Goal: Share content: Share content

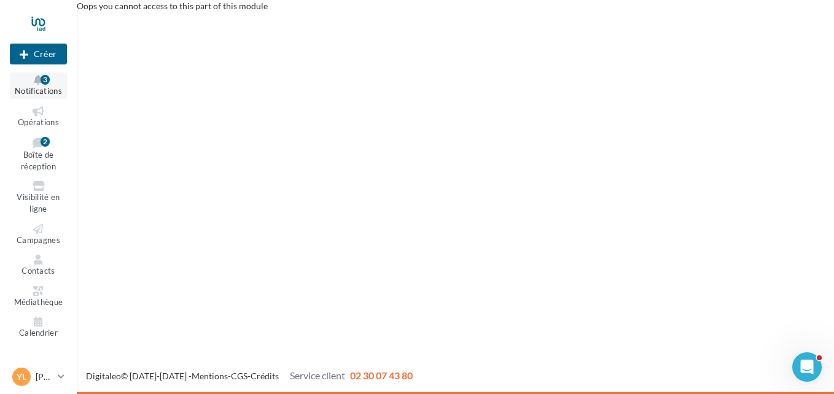
click at [41, 96] on button "Notifications 3" at bounding box center [38, 85] width 57 height 26
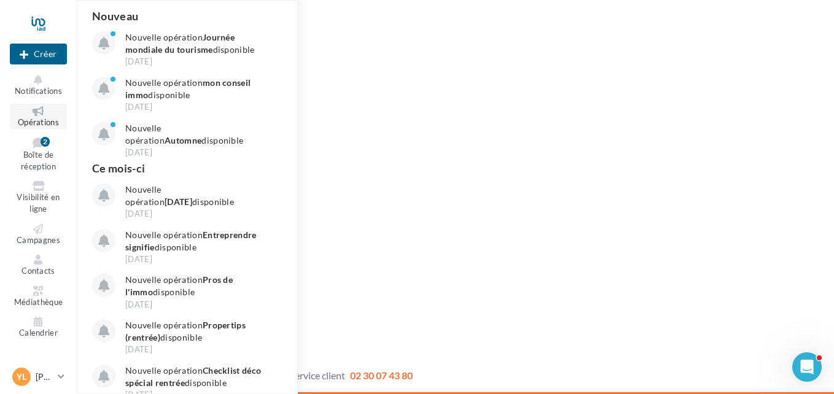
click at [37, 122] on span "Opérations" at bounding box center [38, 122] width 41 height 10
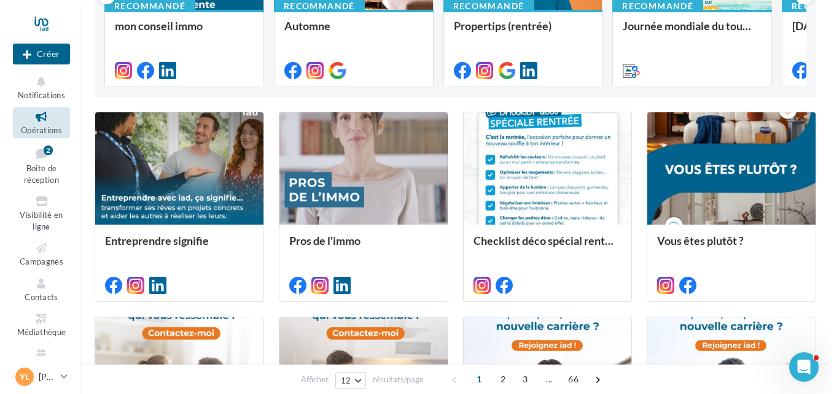
scroll to position [239, 0]
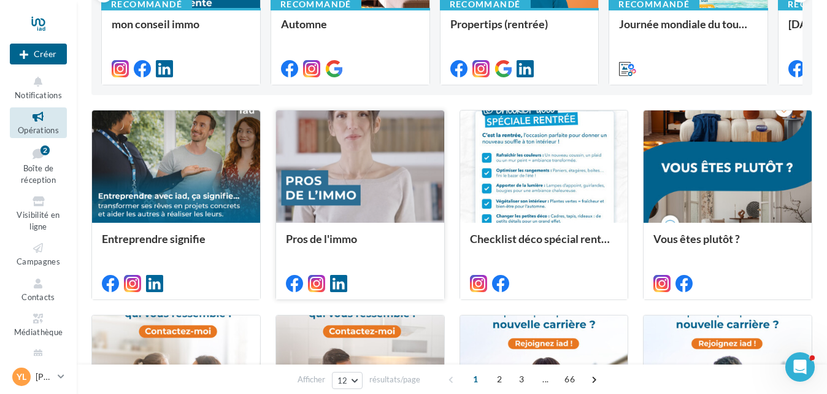
click at [338, 162] on div at bounding box center [360, 166] width 168 height 113
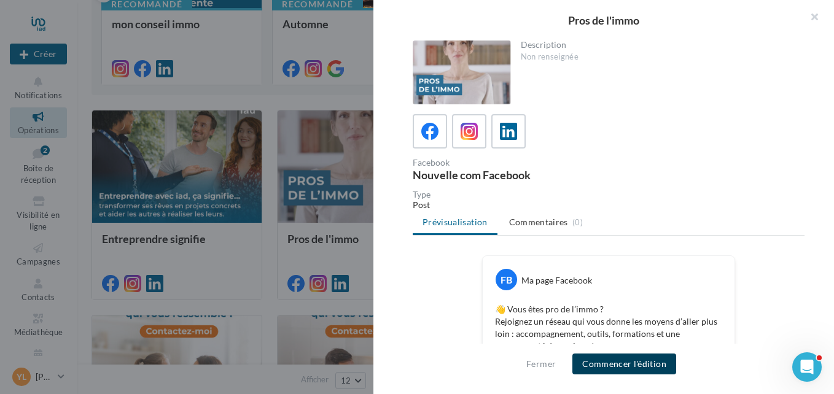
click at [634, 372] on button "Commencer l'édition" at bounding box center [624, 364] width 104 height 21
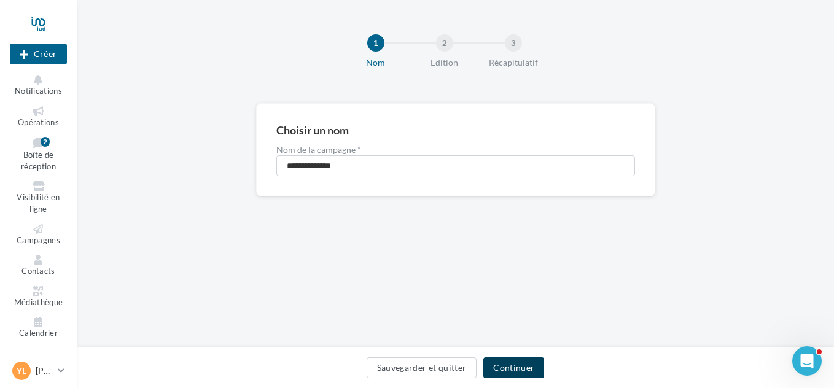
click at [508, 368] on button "Continuer" at bounding box center [513, 367] width 61 height 21
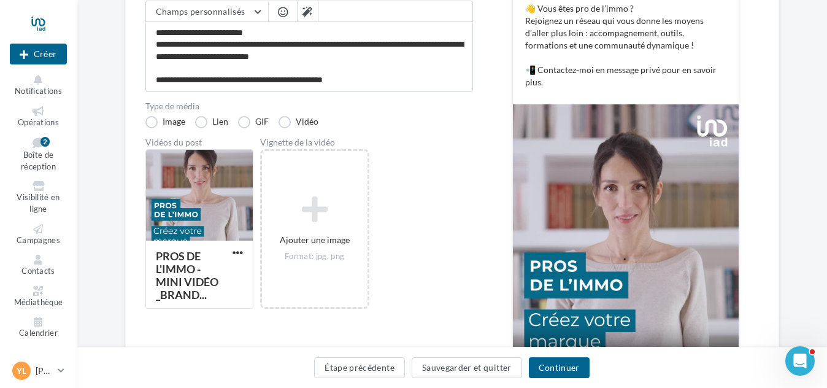
scroll to position [203, 0]
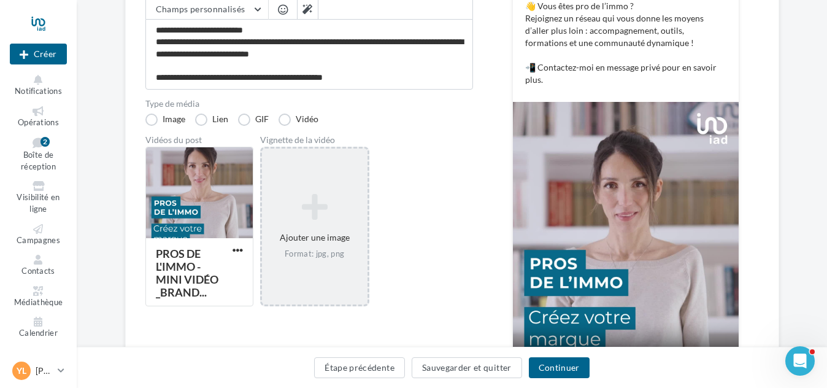
click at [317, 228] on div "Ajouter une image Format: jpg, png" at bounding box center [315, 226] width 106 height 79
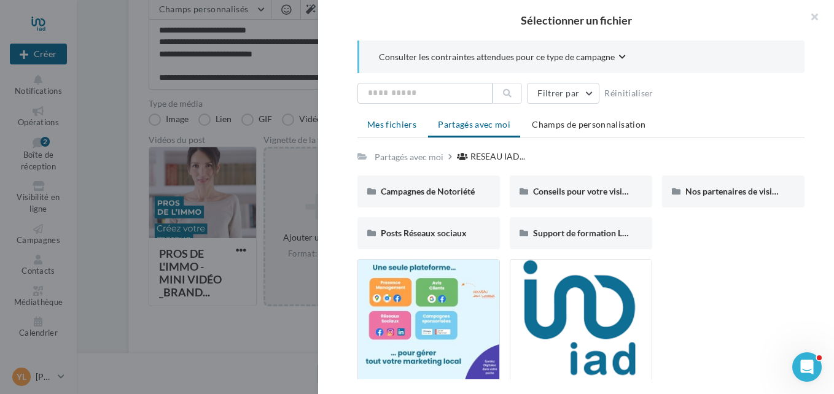
click at [383, 125] on span "Mes fichiers" at bounding box center [391, 124] width 49 height 10
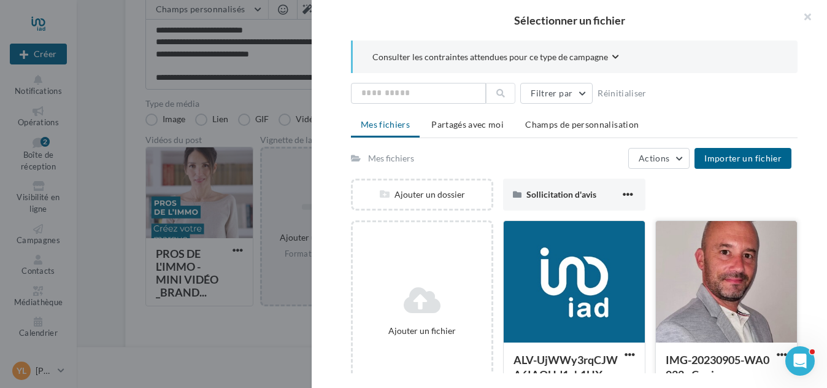
click at [723, 282] on div at bounding box center [726, 282] width 141 height 123
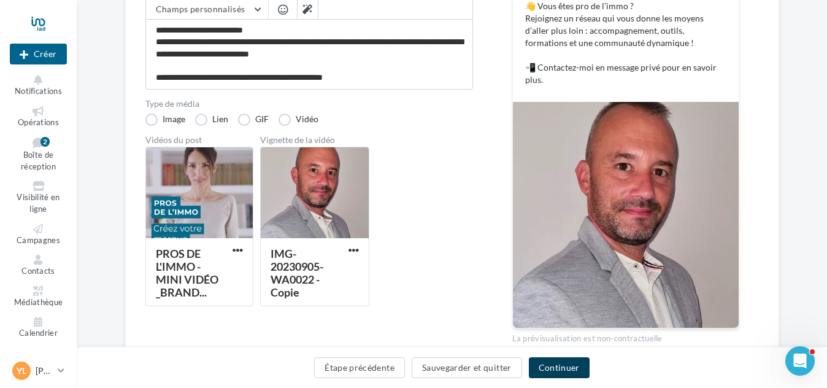
click at [579, 371] on button "Continuer" at bounding box center [559, 367] width 61 height 21
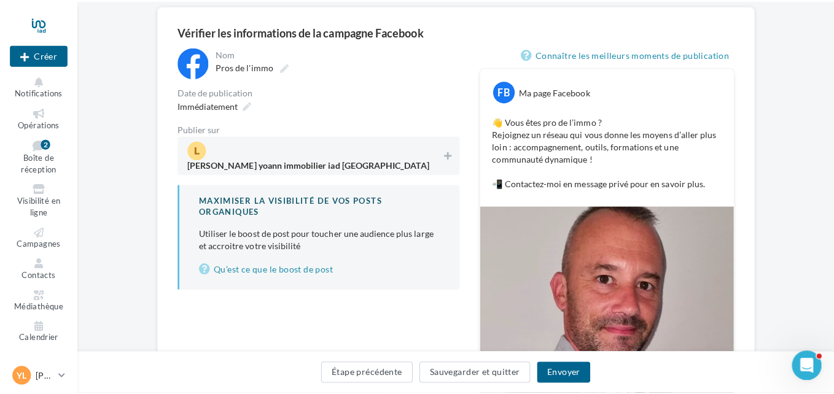
scroll to position [91, 0]
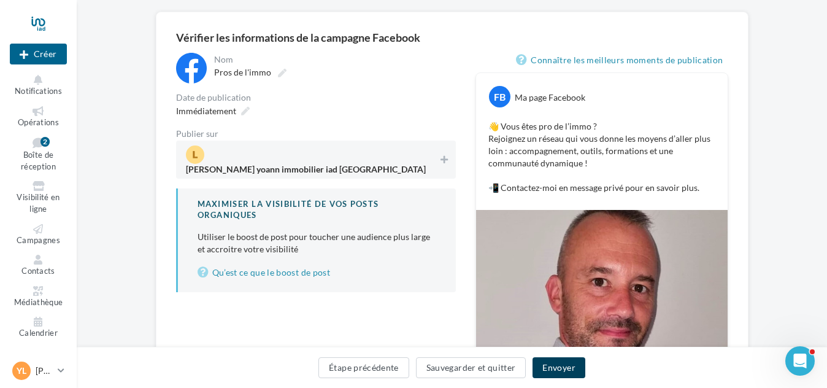
click at [557, 363] on button "Envoyer" at bounding box center [559, 367] width 52 height 21
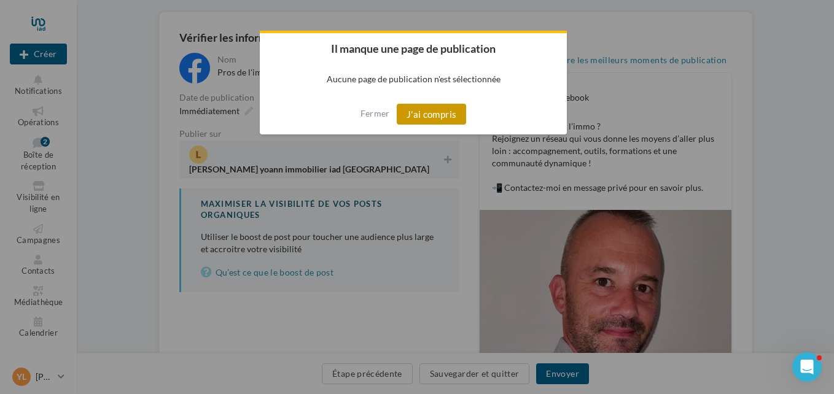
click at [404, 118] on button "J'ai compris" at bounding box center [431, 114] width 70 height 21
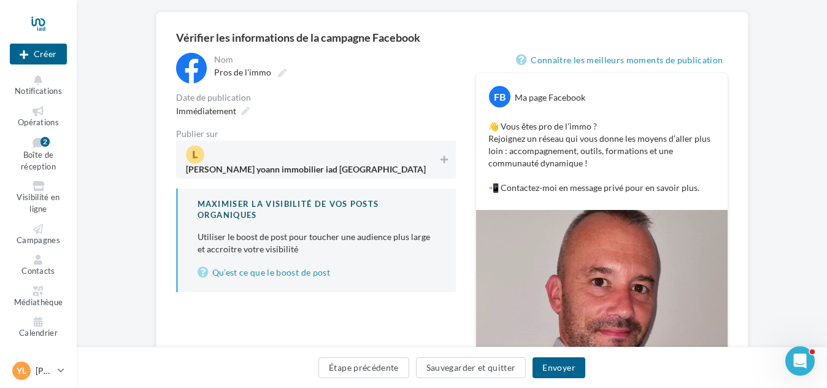
click at [373, 153] on span "lucarelli yoann immobilier iad france" at bounding box center [312, 159] width 253 height 28
click at [549, 370] on button "Envoyer" at bounding box center [559, 367] width 52 height 21
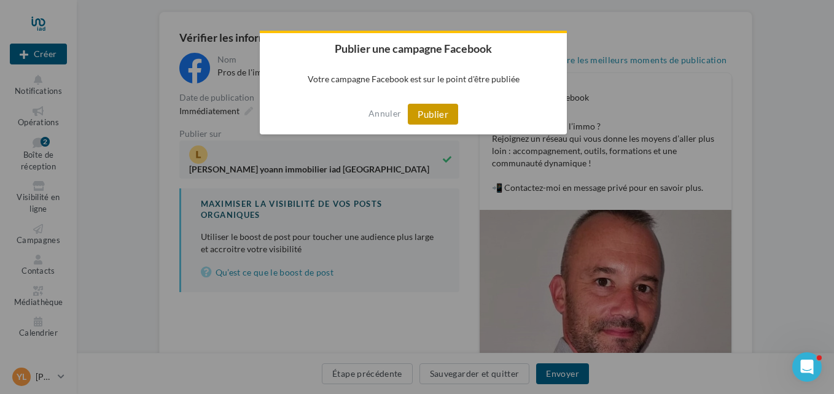
click at [441, 109] on button "Publier" at bounding box center [433, 114] width 50 height 21
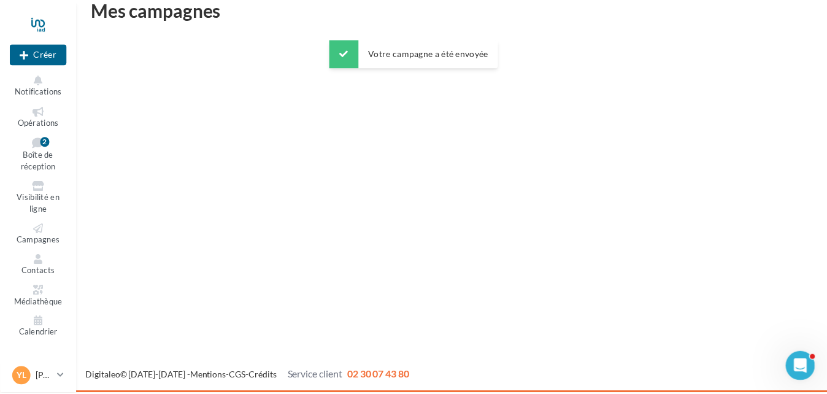
scroll to position [20, 0]
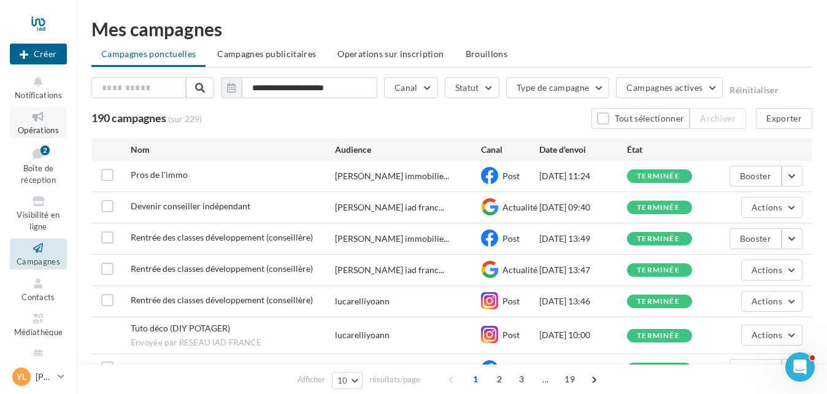
click at [40, 127] on span "Opérations" at bounding box center [38, 130] width 41 height 10
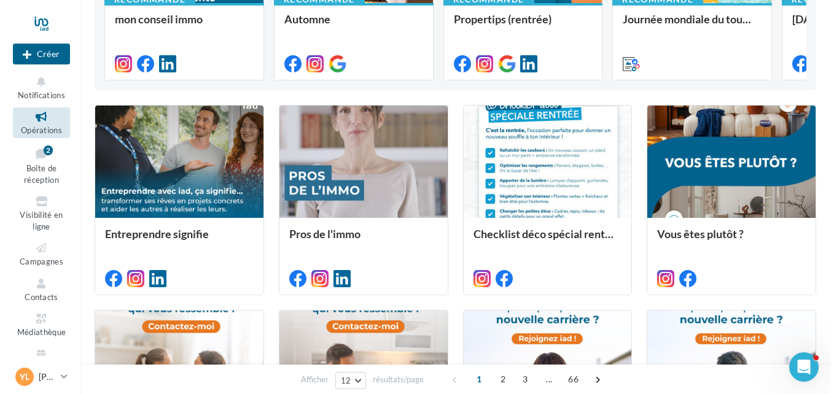
scroll to position [247, 0]
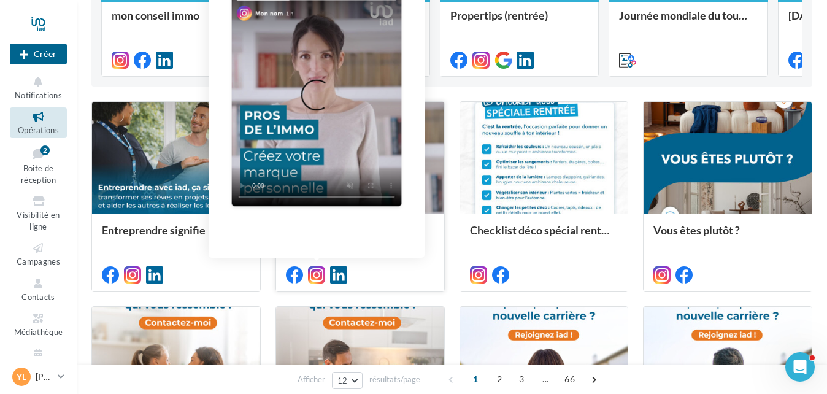
click at [314, 271] on icon at bounding box center [316, 274] width 17 height 17
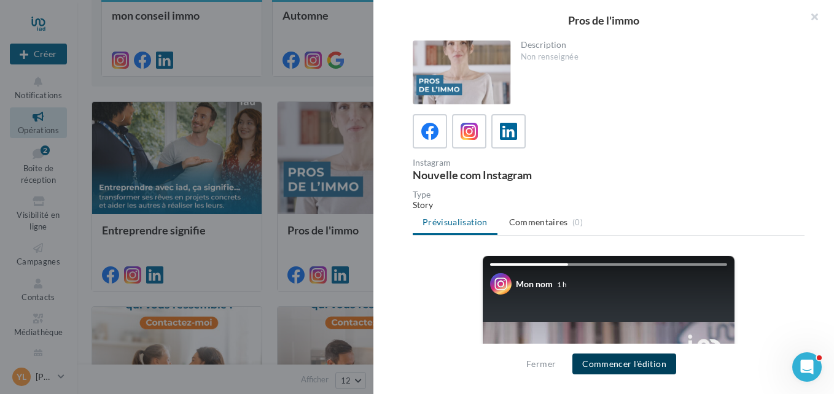
click at [603, 364] on button "Commencer l'édition" at bounding box center [624, 364] width 104 height 21
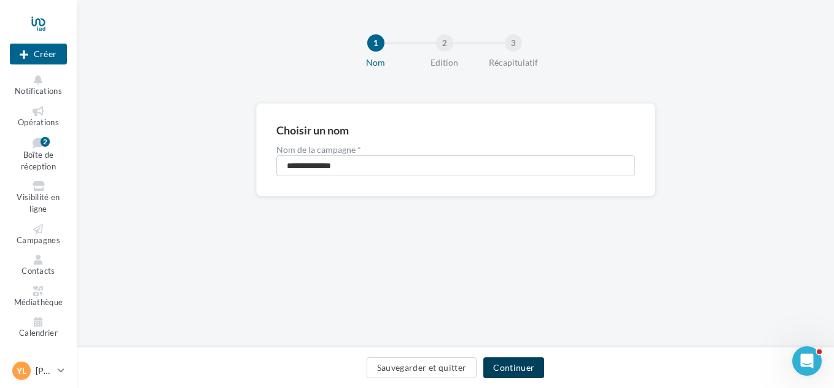
click at [527, 365] on button "Continuer" at bounding box center [513, 367] width 61 height 21
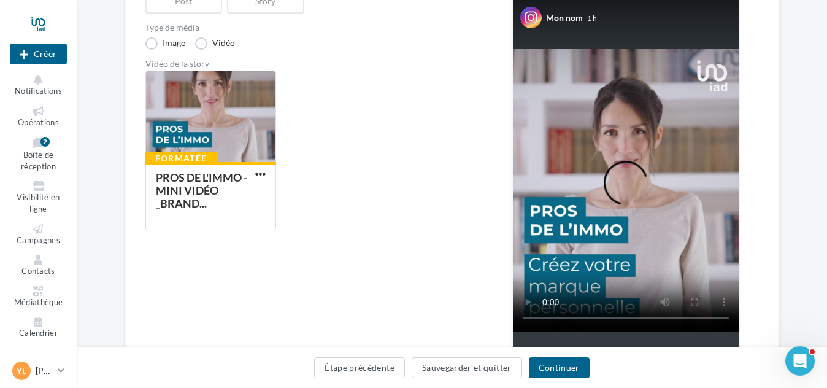
scroll to position [168, 0]
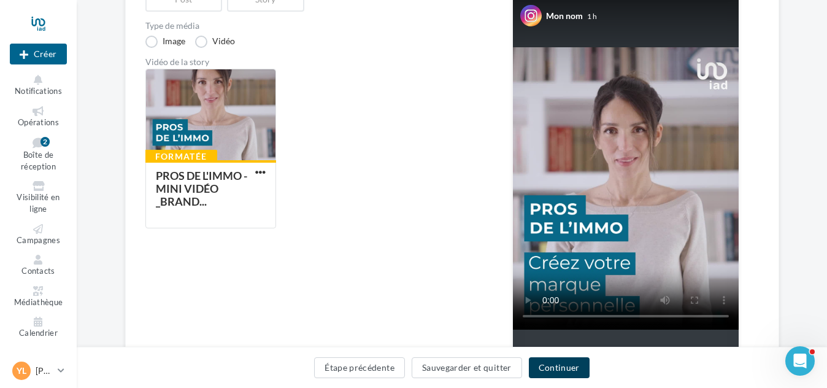
click at [558, 365] on button "Continuer" at bounding box center [559, 367] width 61 height 21
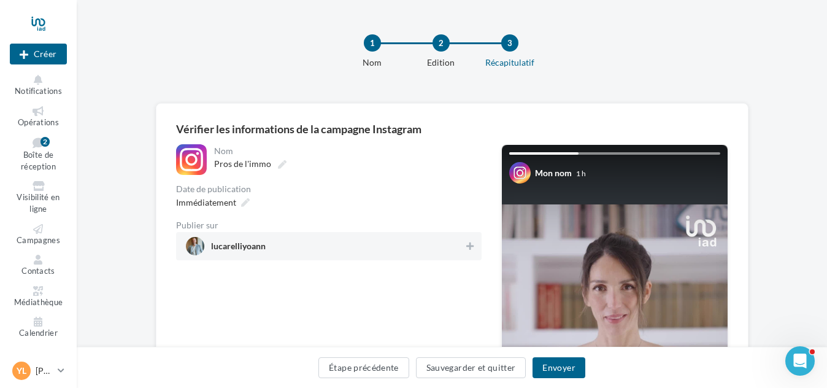
click at [366, 241] on span "lucarelliyoann" at bounding box center [325, 246] width 279 height 18
click at [561, 371] on button "Envoyer" at bounding box center [559, 367] width 52 height 21
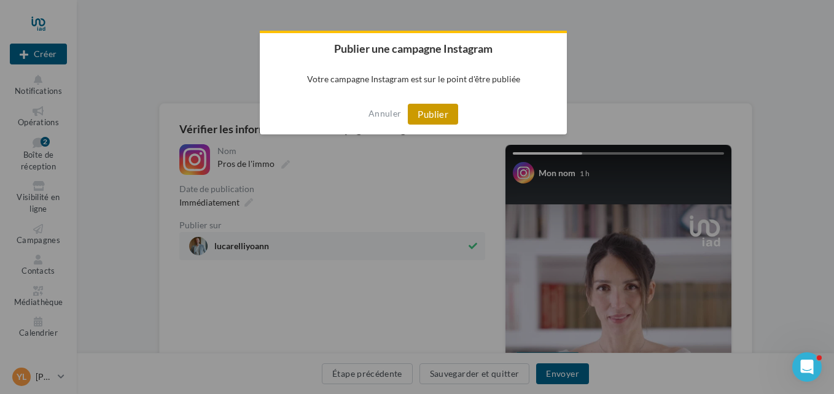
click at [427, 109] on button "Publier" at bounding box center [433, 114] width 50 height 21
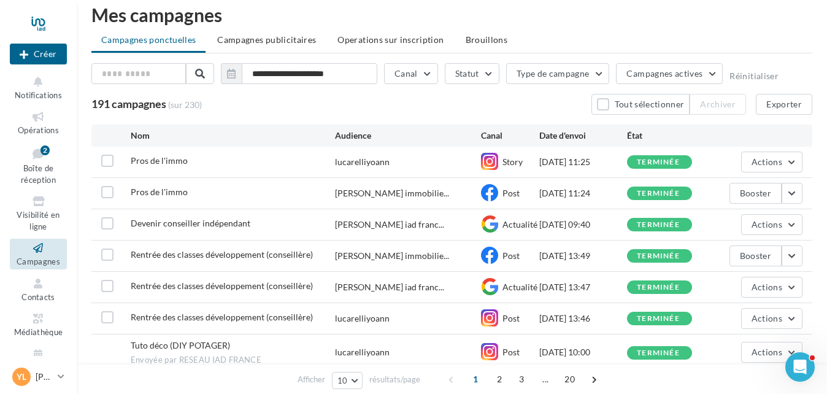
scroll to position [7, 0]
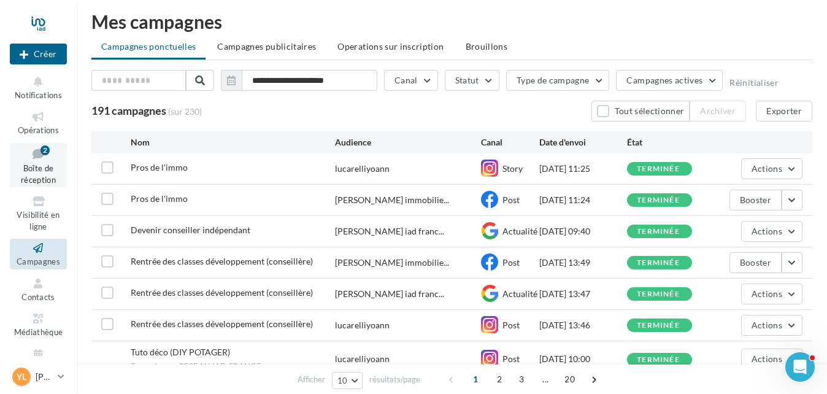
click at [29, 172] on span "Boîte de réception" at bounding box center [38, 173] width 35 height 21
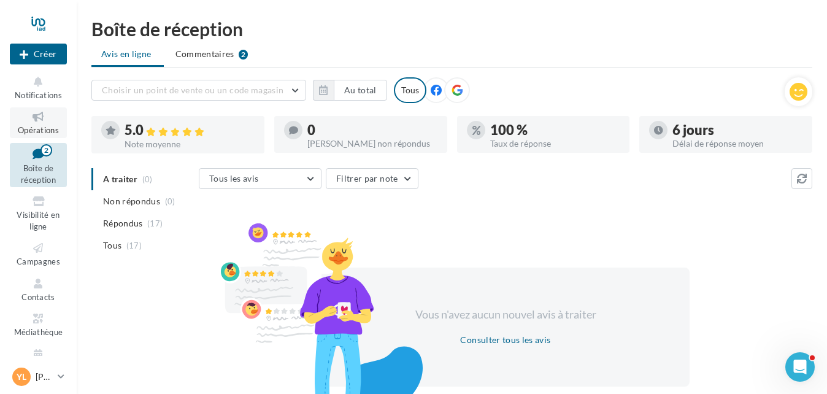
click at [26, 128] on span "Opérations" at bounding box center [38, 130] width 41 height 10
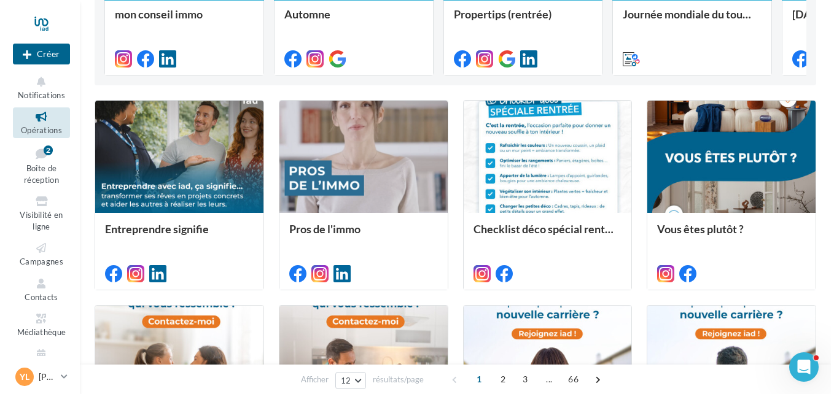
scroll to position [250, 0]
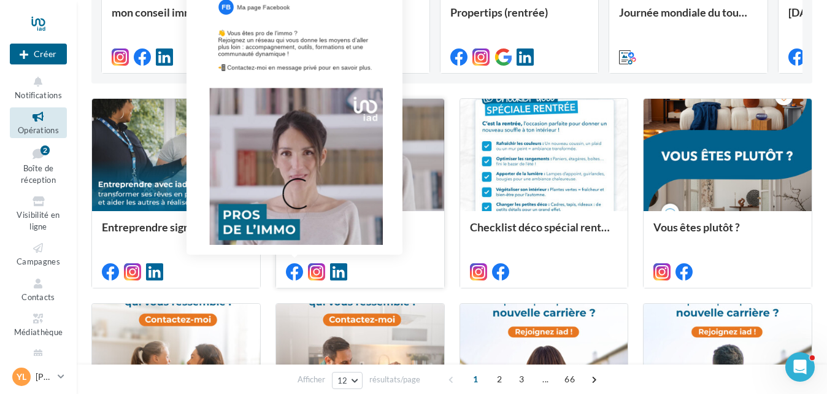
click at [295, 272] on icon at bounding box center [294, 271] width 17 height 17
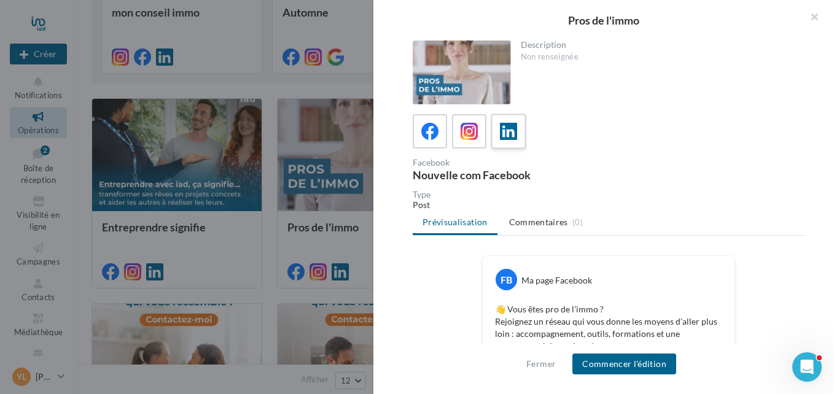
click at [500, 128] on icon at bounding box center [509, 132] width 18 height 18
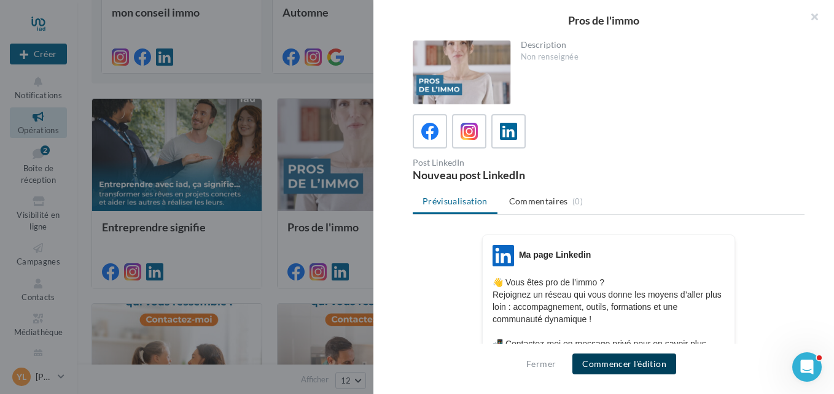
click at [613, 362] on button "Commencer l'édition" at bounding box center [624, 364] width 104 height 21
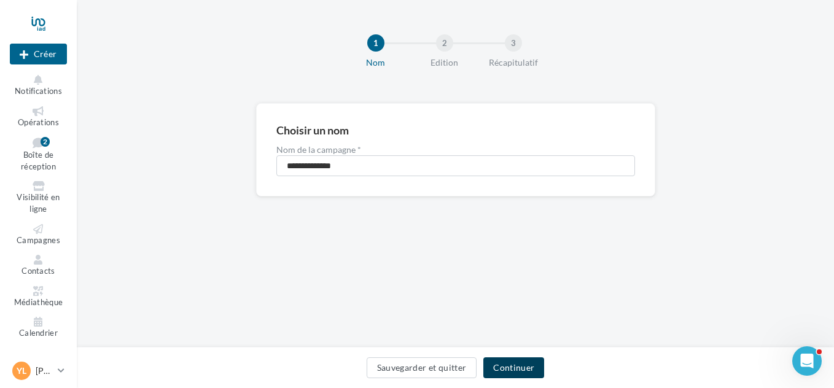
click at [512, 369] on button "Continuer" at bounding box center [513, 367] width 61 height 21
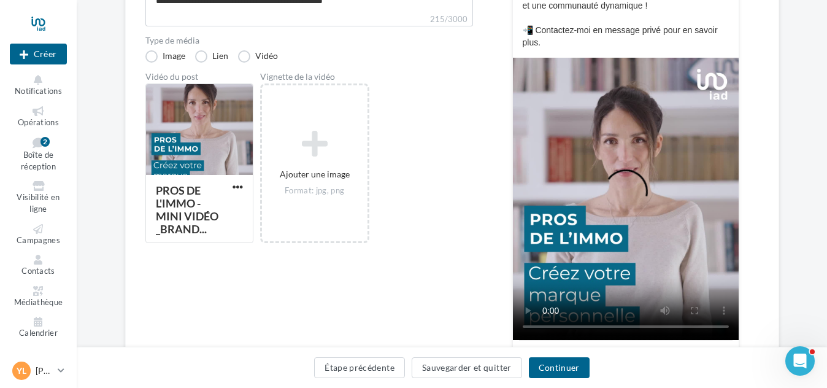
scroll to position [236, 0]
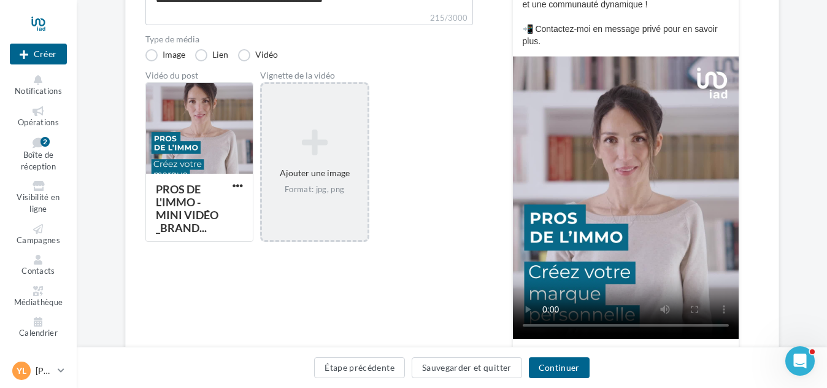
click at [322, 165] on div "Ajouter une image Format: jpg, png" at bounding box center [315, 162] width 106 height 79
click at [276, 84] on div "Sélectionner un fichier Consulter les contraintes attendues pour ce type de cam…" at bounding box center [315, 84] width 106 height 0
click at [558, 363] on button "Continuer" at bounding box center [559, 367] width 61 height 21
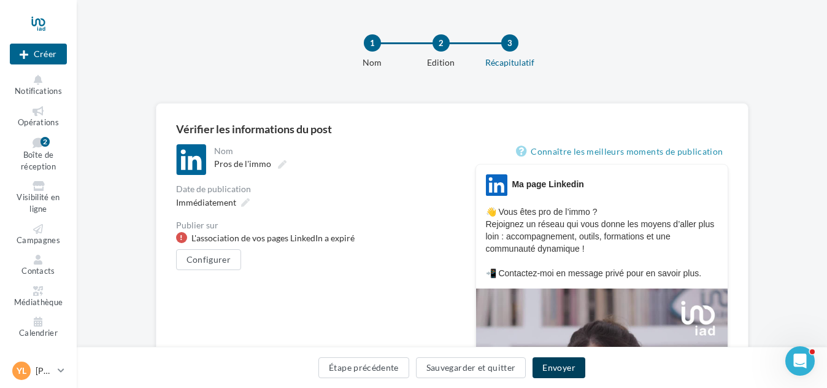
click at [558, 363] on button "Envoyer" at bounding box center [559, 367] width 52 height 21
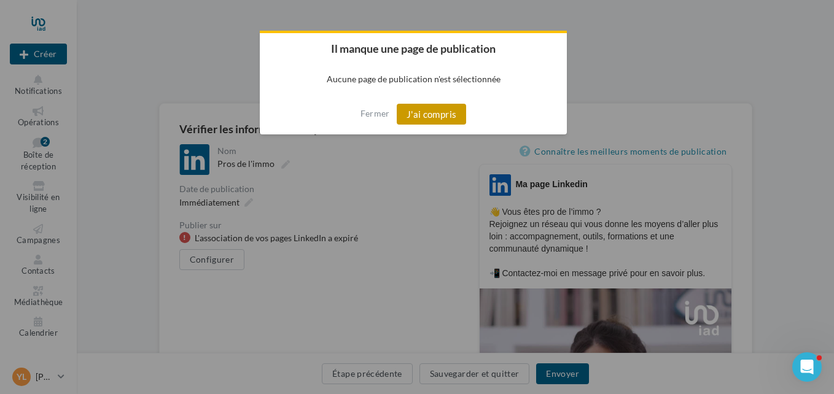
click at [428, 104] on button "J'ai compris" at bounding box center [431, 114] width 70 height 21
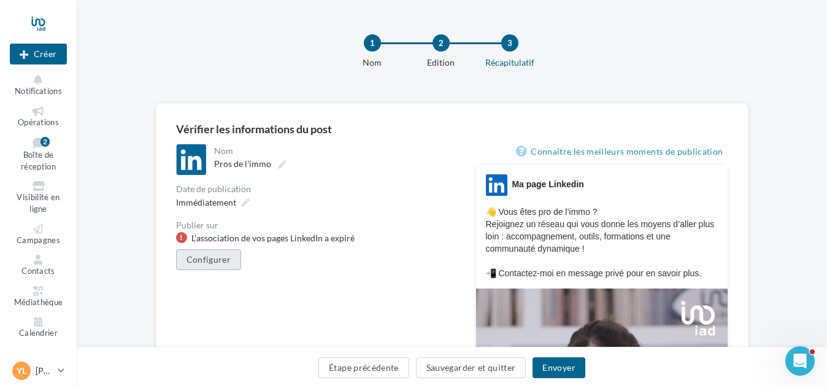
click at [195, 257] on button "Configurer" at bounding box center [209, 259] width 66 height 21
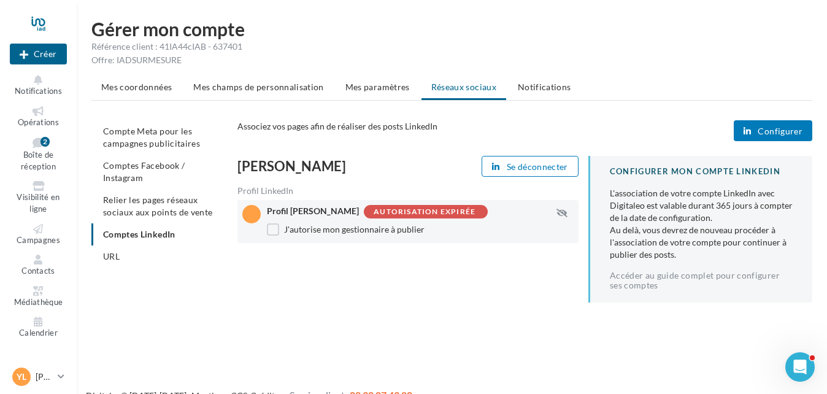
click at [440, 212] on div "Autorisation expirée" at bounding box center [425, 212] width 102 height 8
